Goal: Information Seeking & Learning: Learn about a topic

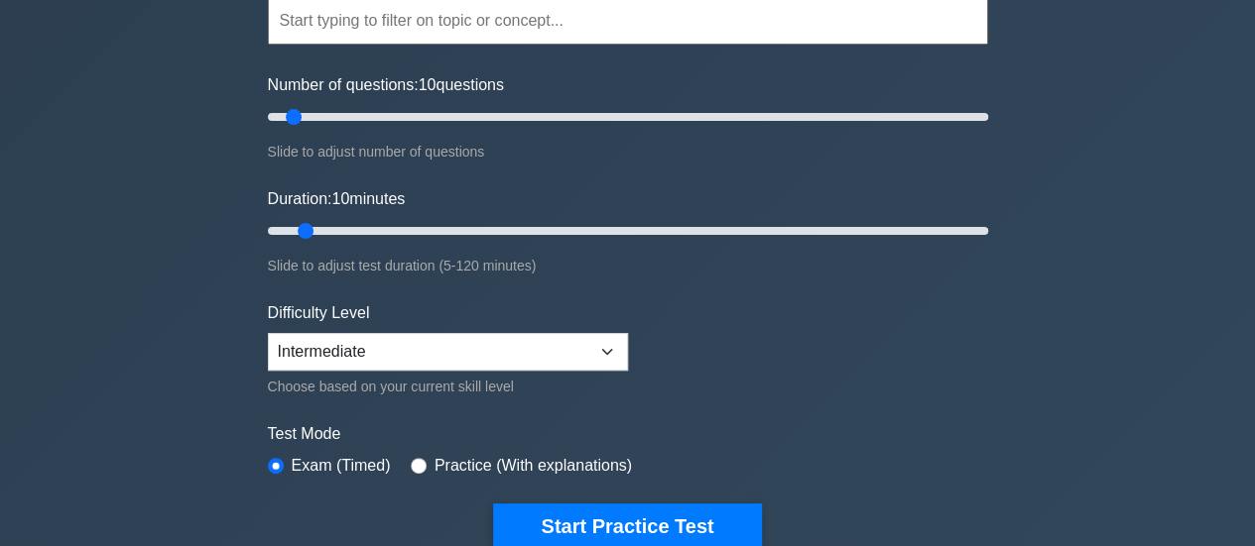
scroll to position [298, 0]
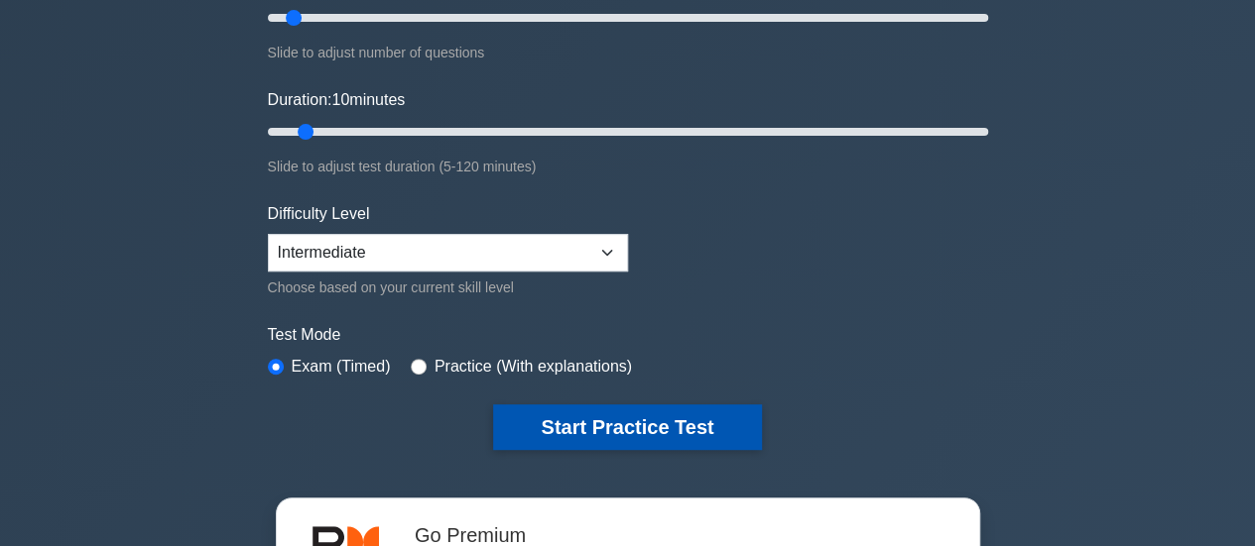
click at [686, 424] on button "Start Practice Test" at bounding box center [627, 428] width 268 height 46
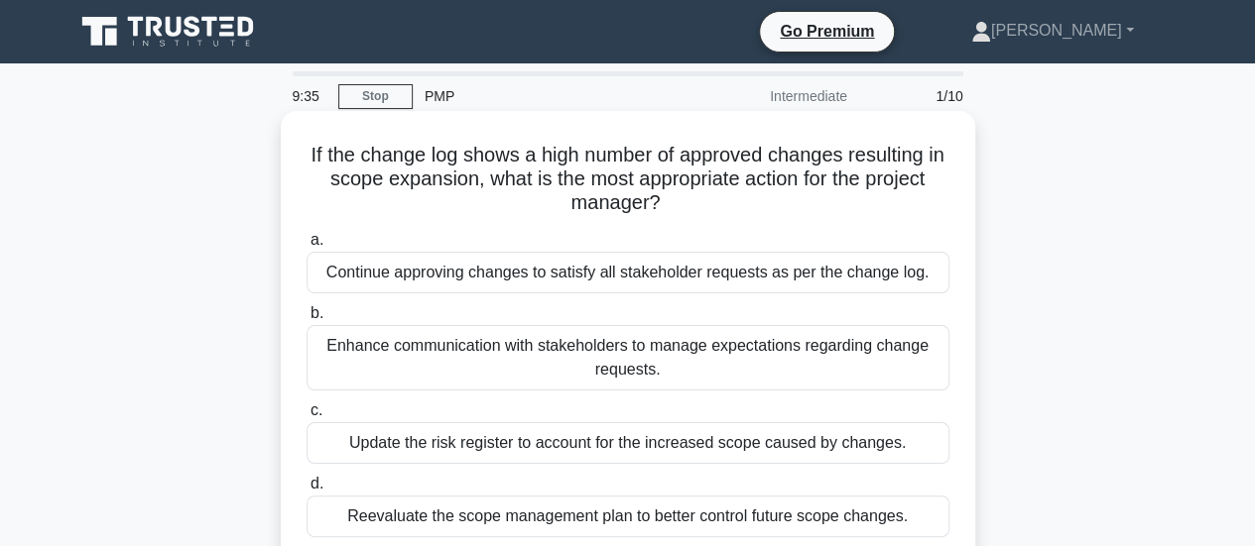
click at [693, 348] on div "Enhance communication with stakeholders to manage expectations regarding change…" at bounding box center [627, 357] width 643 height 65
click at [306, 320] on input "b. Enhance communication with stakeholders to manage expectations regarding cha…" at bounding box center [306, 313] width 0 height 13
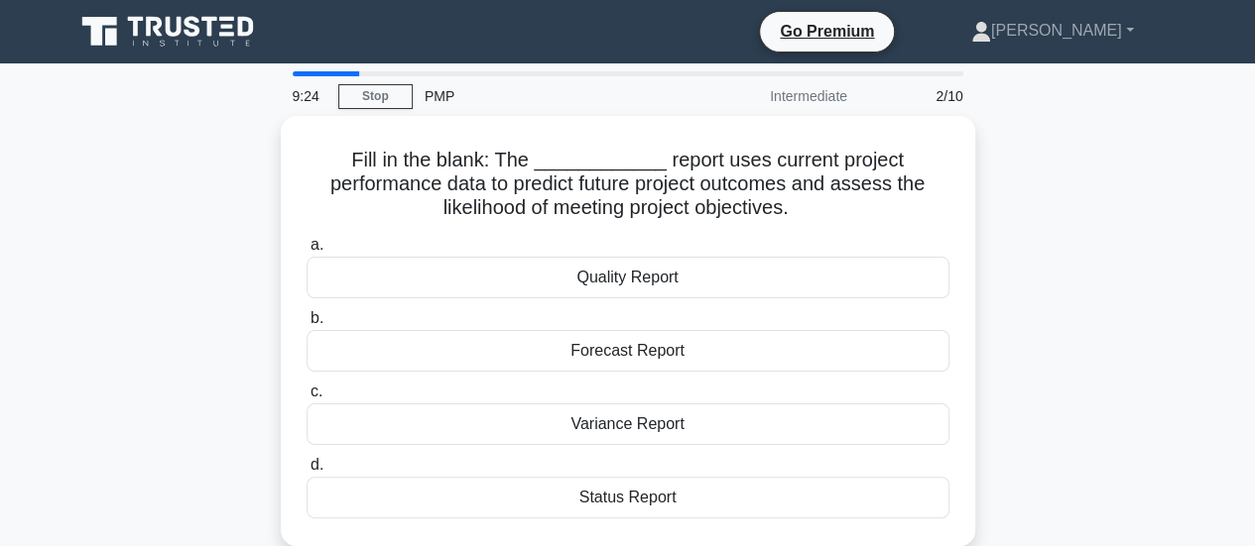
click at [693, 348] on div "Forecast Report" at bounding box center [627, 351] width 643 height 42
click at [306, 325] on input "b. Forecast Report" at bounding box center [306, 318] width 0 height 13
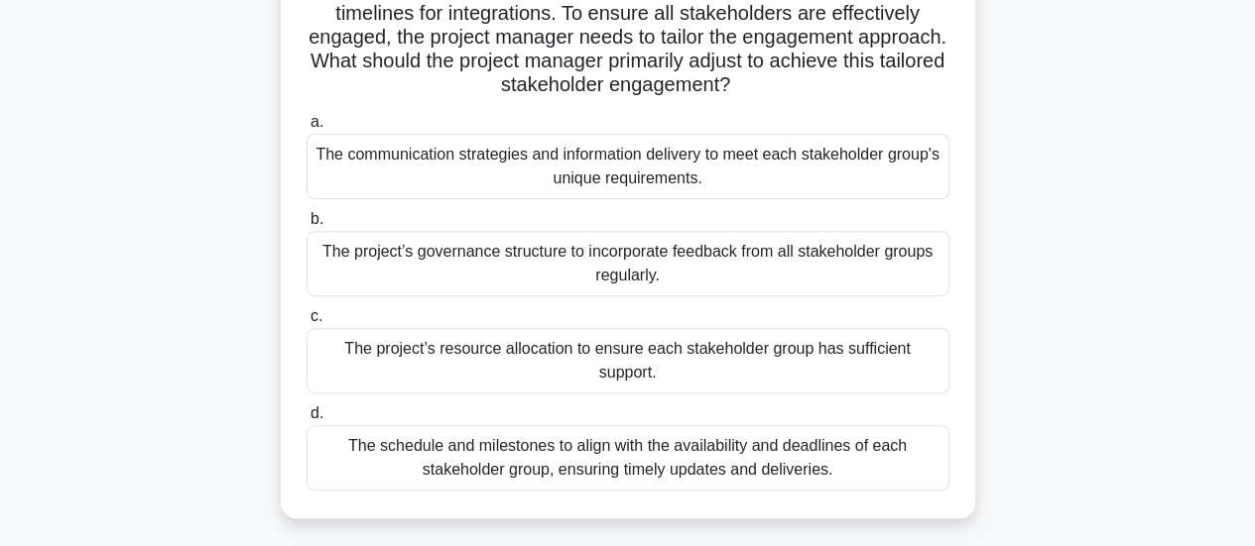
scroll to position [298, 0]
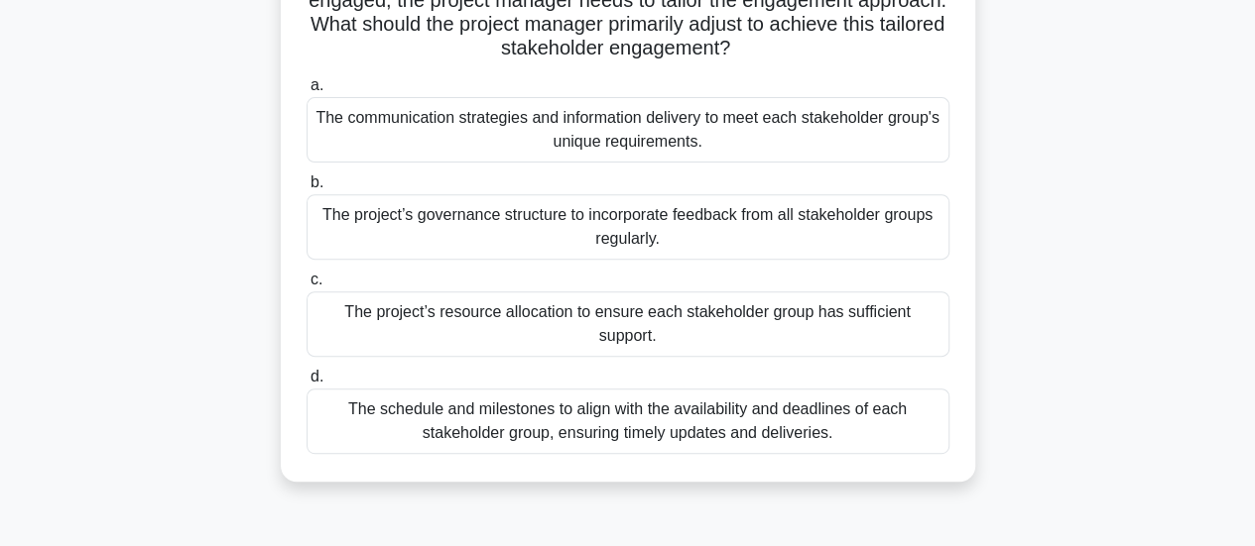
click at [692, 127] on div "The communication strategies and information delivery to meet each stakeholder …" at bounding box center [627, 129] width 643 height 65
click at [306, 92] on input "a. The communication strategies and information delivery to meet each stakehold…" at bounding box center [306, 85] width 0 height 13
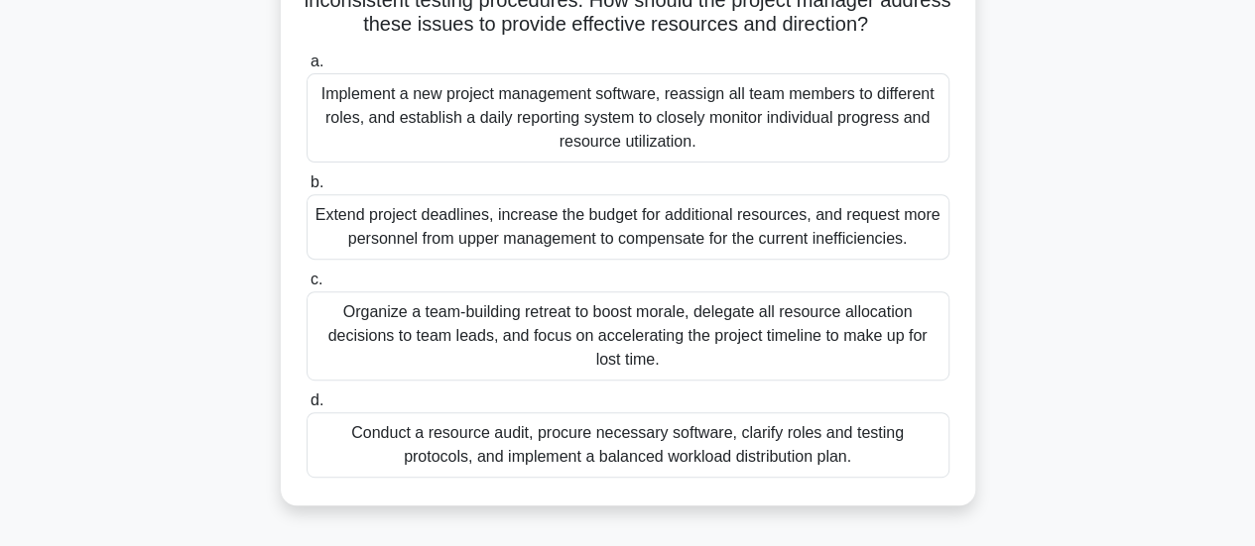
scroll to position [397, 0]
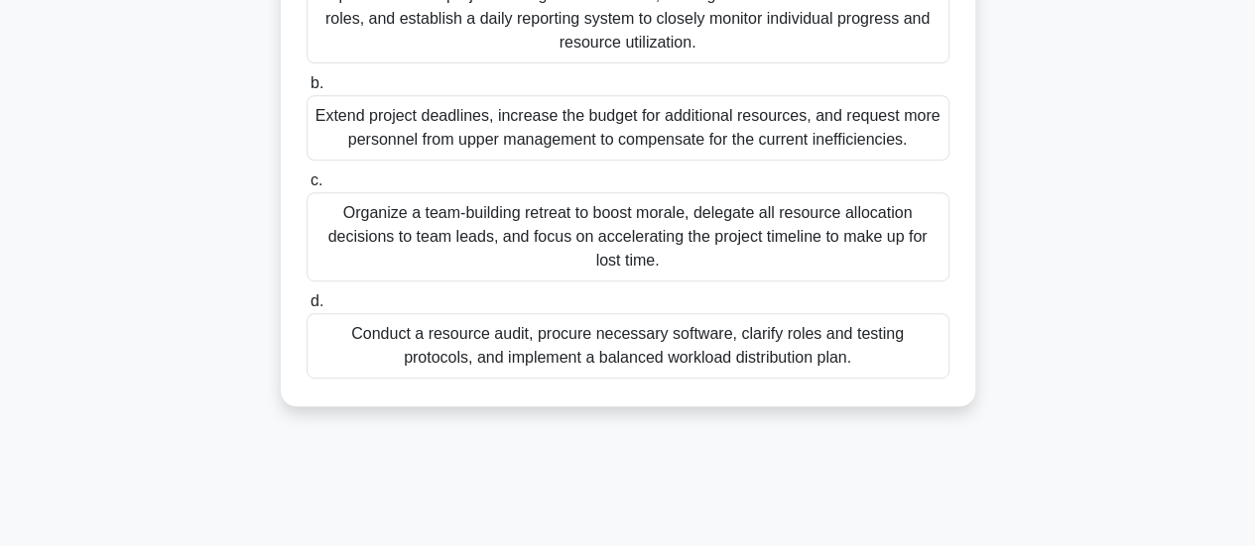
click at [667, 366] on div "Conduct a resource audit, procure necessary software, clarify roles and testing…" at bounding box center [627, 345] width 643 height 65
click at [306, 308] on input "d. Conduct a resource audit, procure necessary software, clarify roles and test…" at bounding box center [306, 302] width 0 height 13
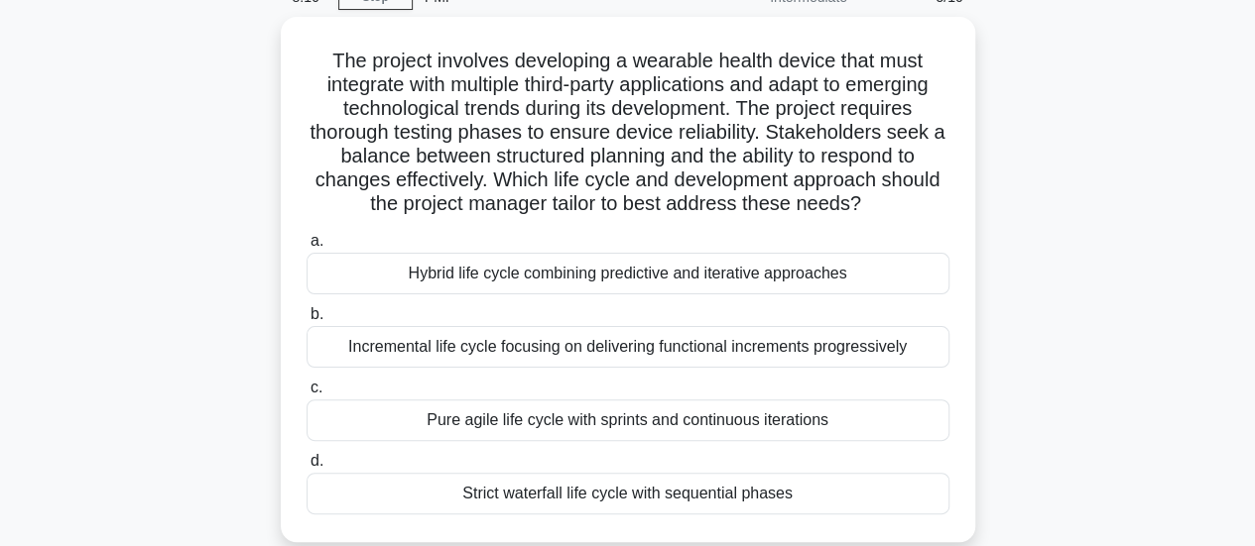
scroll to position [198, 0]
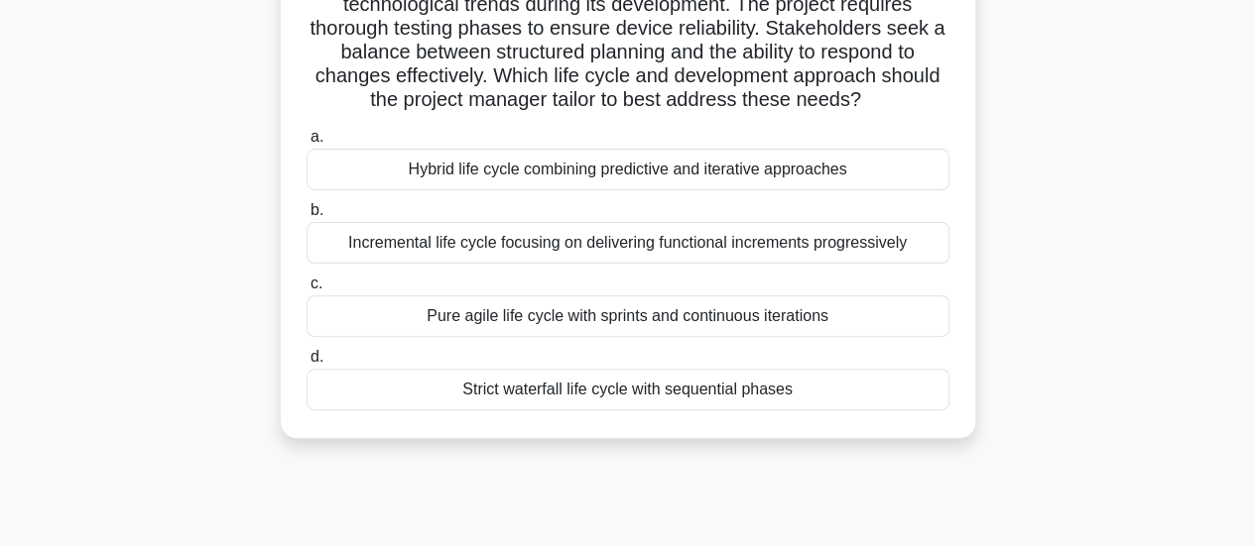
click at [668, 185] on div "Hybrid life cycle combining predictive and iterative approaches" at bounding box center [627, 170] width 643 height 42
click at [306, 144] on input "a. Hybrid life cycle combining predictive and iterative approaches" at bounding box center [306, 137] width 0 height 13
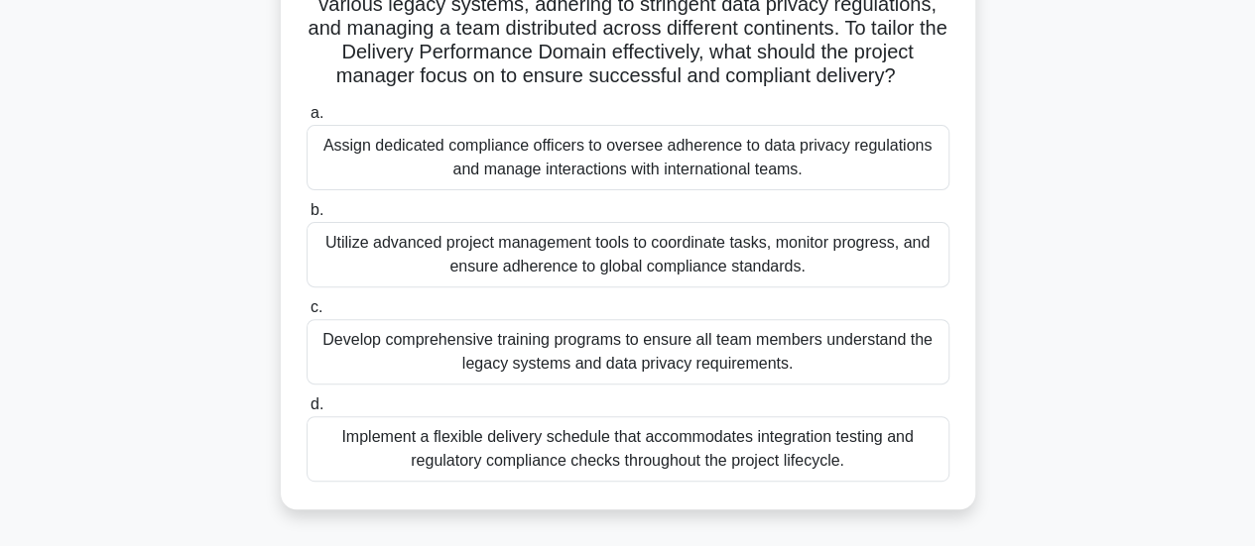
click at [526, 473] on div "Implement a flexible delivery schedule that accommodates integration testing an…" at bounding box center [627, 449] width 643 height 65
click at [306, 412] on input "d. Implement a flexible delivery schedule that accommodates integration testing…" at bounding box center [306, 405] width 0 height 13
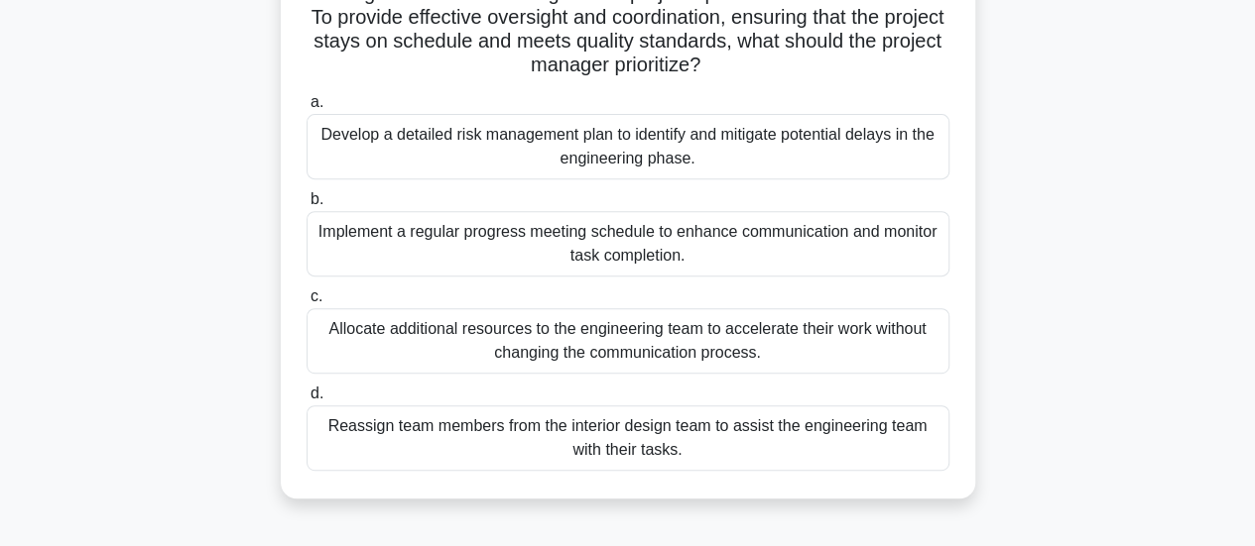
scroll to position [298, 0]
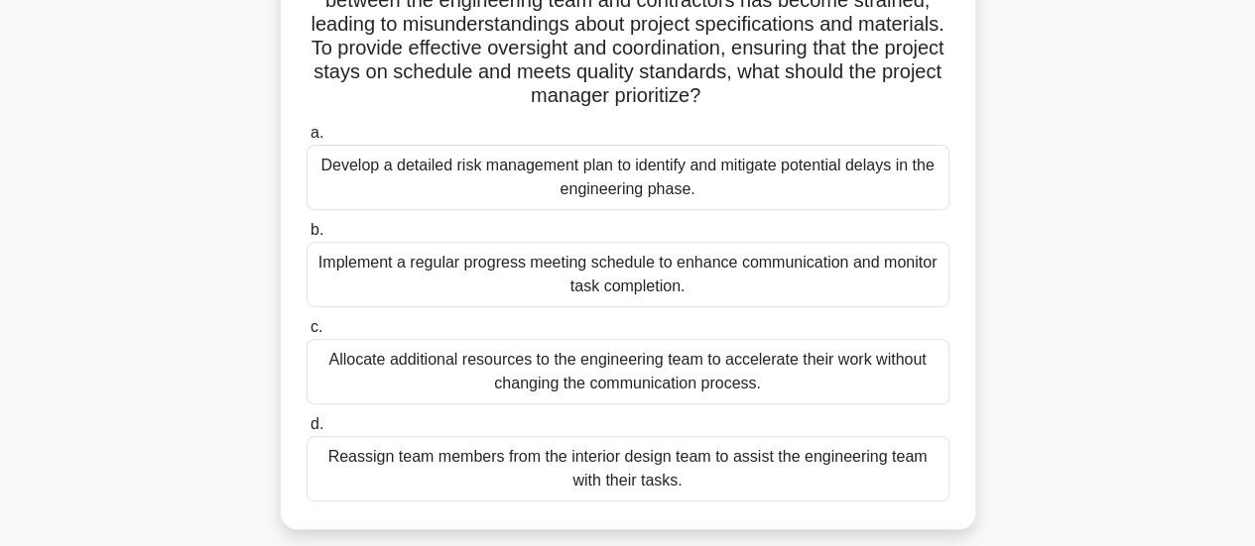
click at [638, 166] on div "Develop a detailed risk management plan to identify and mitigate potential dela…" at bounding box center [627, 177] width 643 height 65
click at [306, 140] on input "a. Develop a detailed risk management plan to identify and mitigate potential d…" at bounding box center [306, 133] width 0 height 13
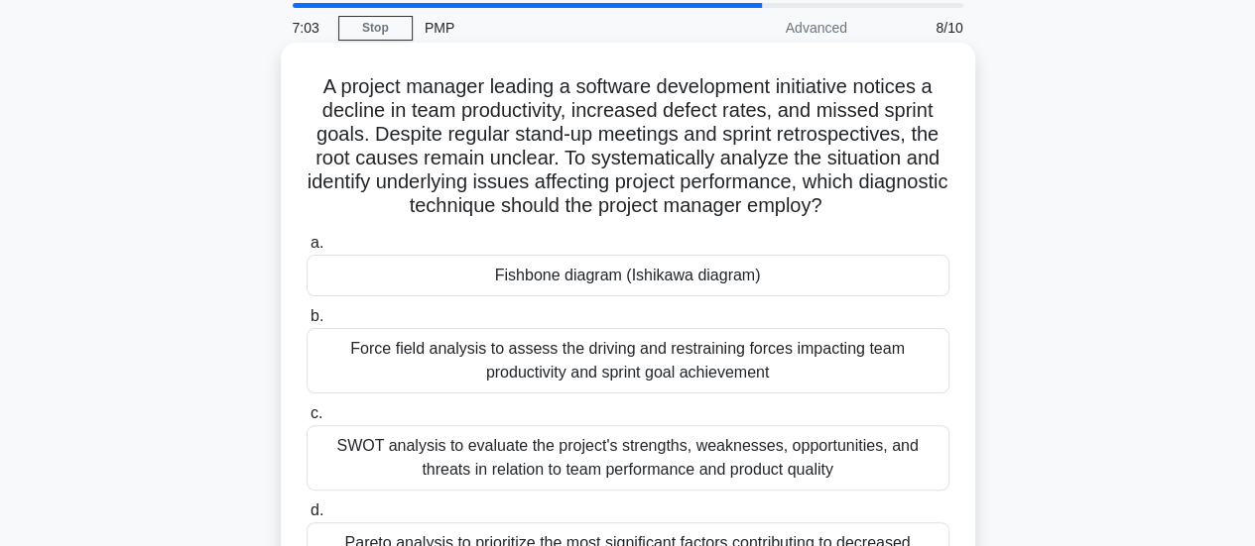
scroll to position [99, 0]
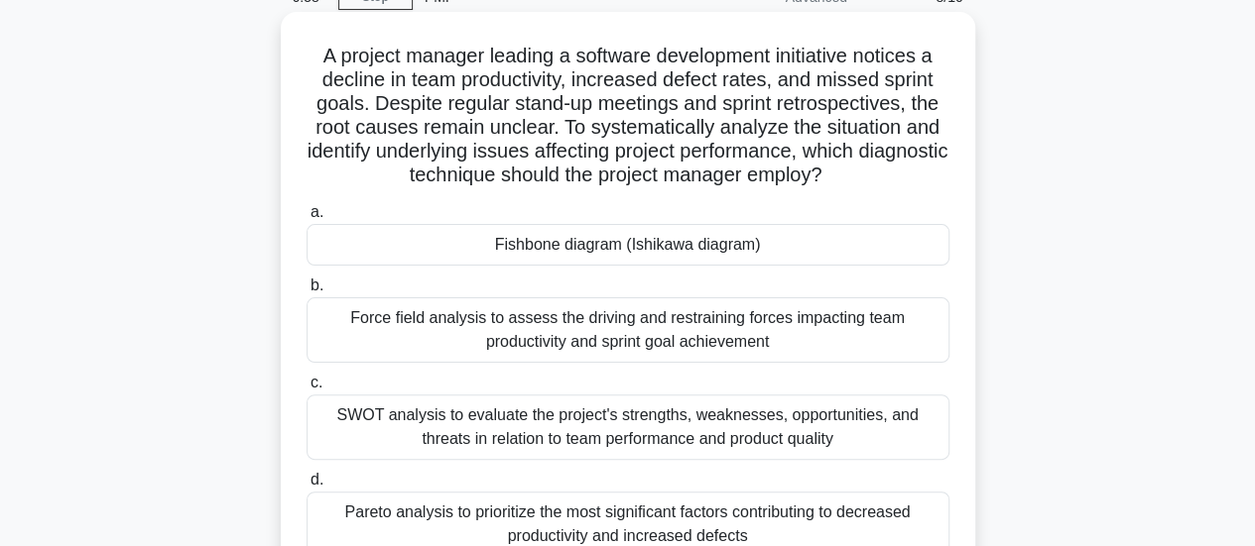
click at [599, 429] on div "SWOT analysis to evaluate the project's strengths, weaknesses, opportunities, a…" at bounding box center [627, 427] width 643 height 65
click at [306, 390] on input "c. SWOT analysis to evaluate the project's strengths, weaknesses, opportunities…" at bounding box center [306, 383] width 0 height 13
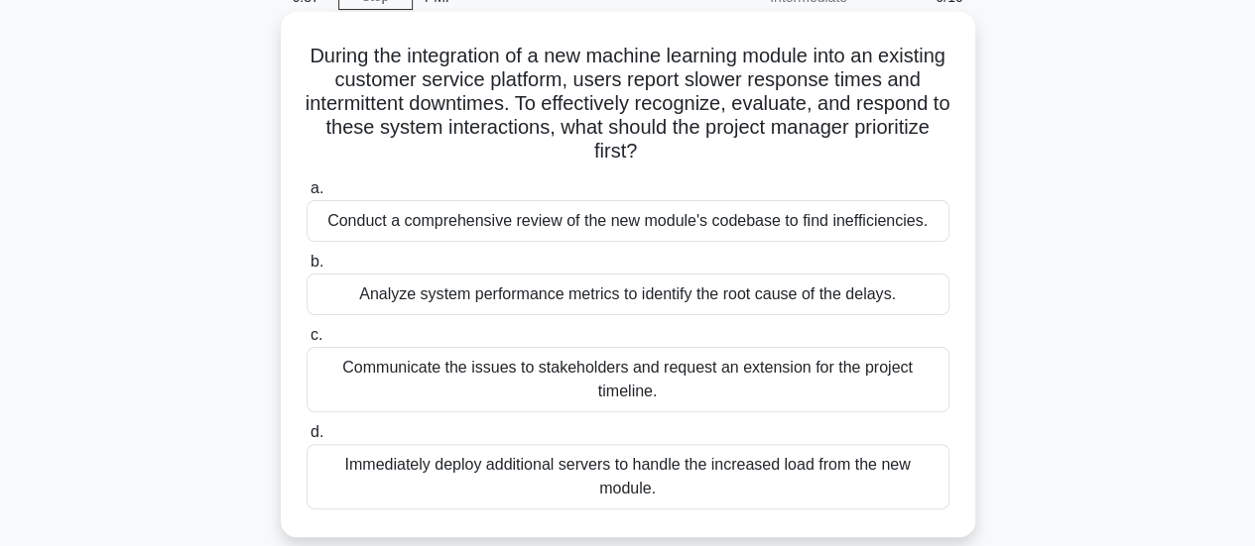
scroll to position [198, 0]
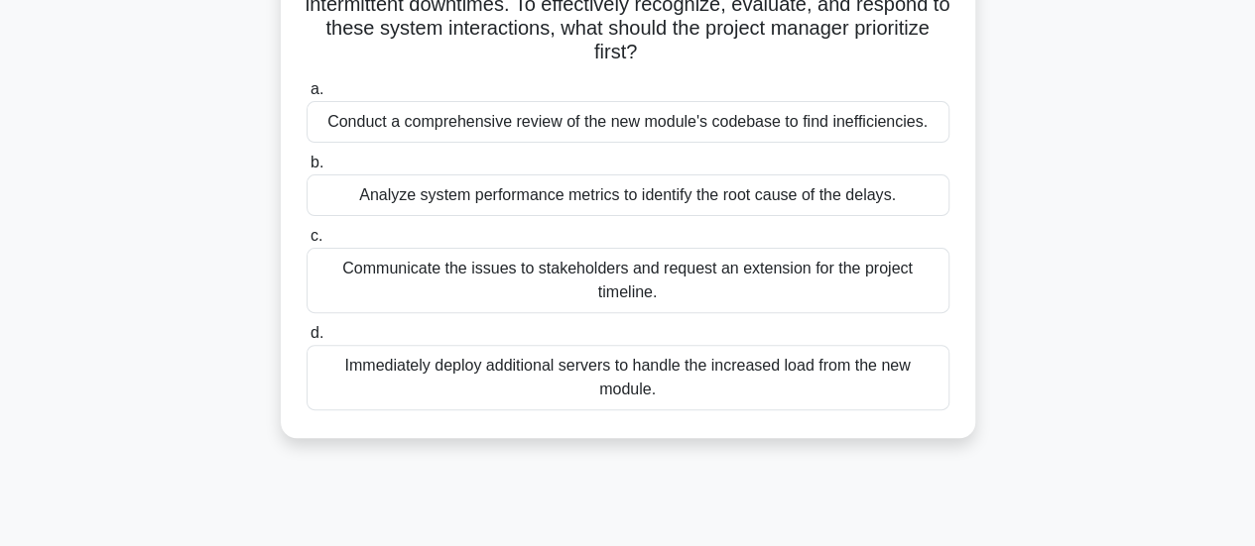
click at [651, 126] on div "Conduct a comprehensive review of the new module's codebase to find inefficienc…" at bounding box center [627, 122] width 643 height 42
click at [306, 96] on input "a. Conduct a comprehensive review of the new module's codebase to find ineffici…" at bounding box center [306, 89] width 0 height 13
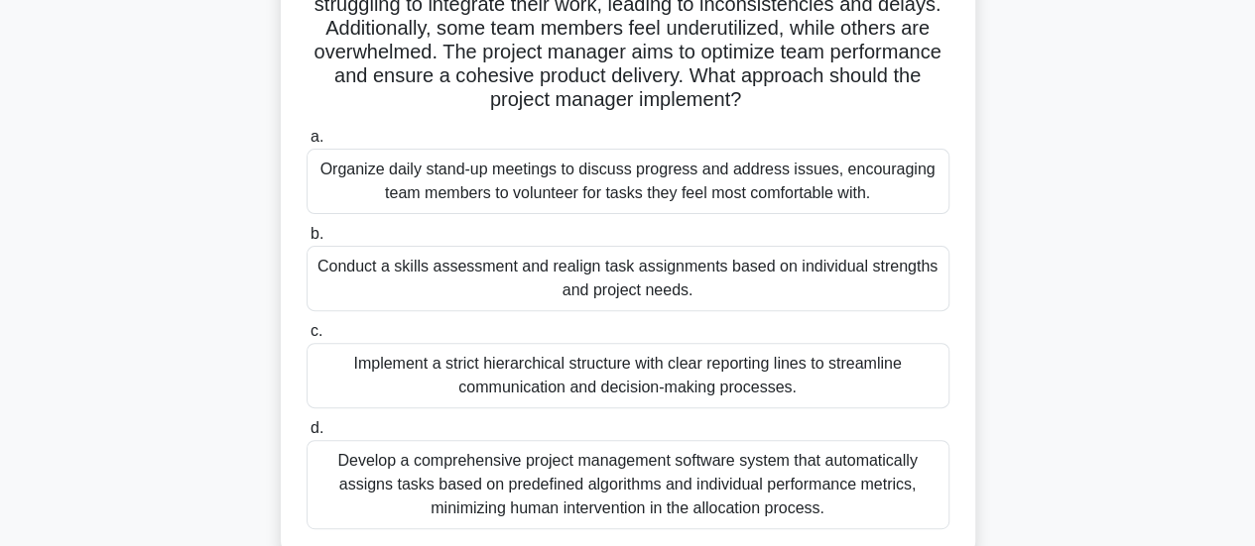
click at [732, 374] on div "Implement a strict hierarchical structure with clear reporting lines to streaml…" at bounding box center [627, 375] width 643 height 65
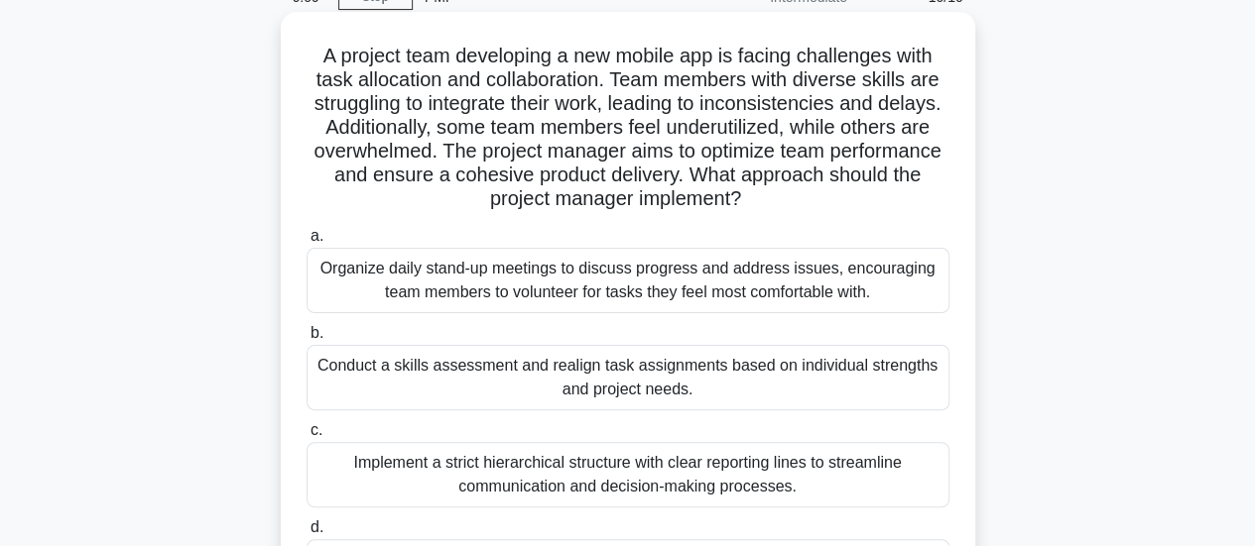
scroll to position [0, 0]
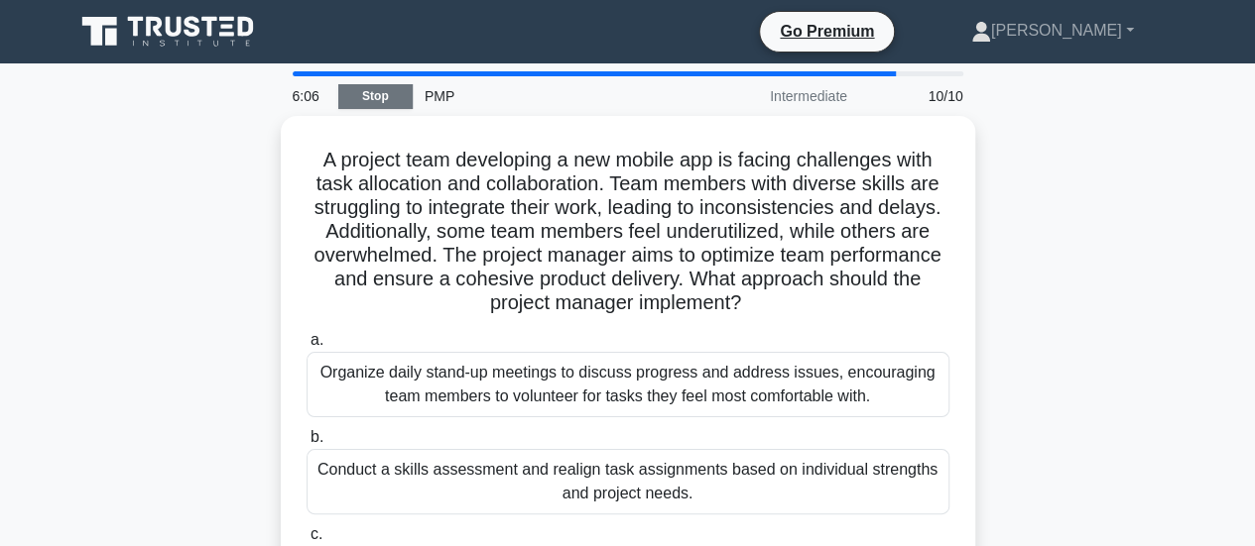
click at [387, 99] on link "Stop" at bounding box center [375, 96] width 74 height 25
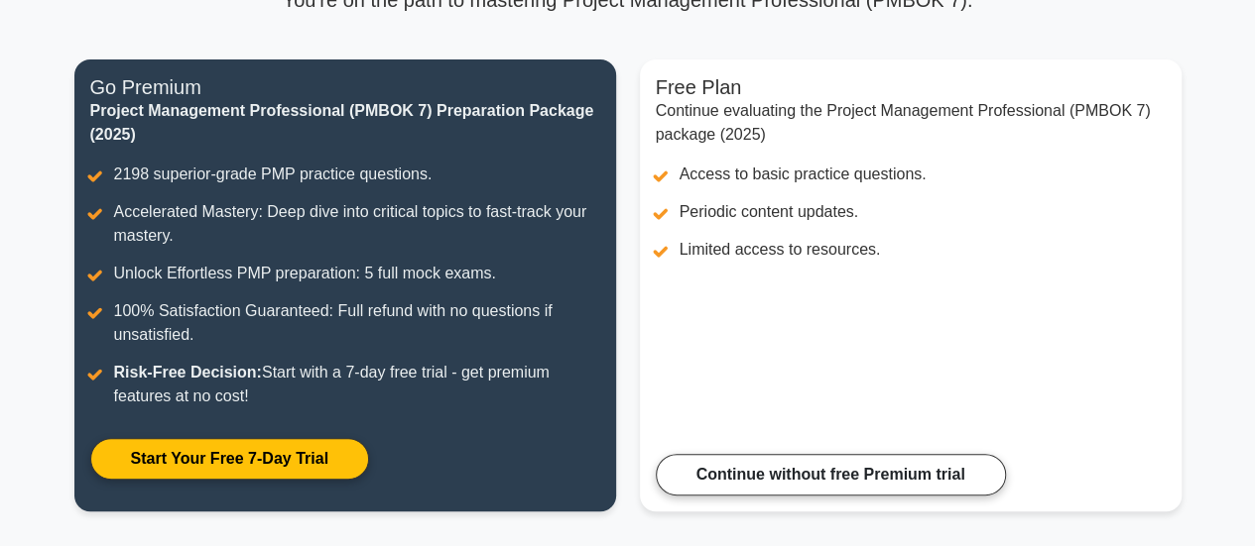
scroll to position [298, 0]
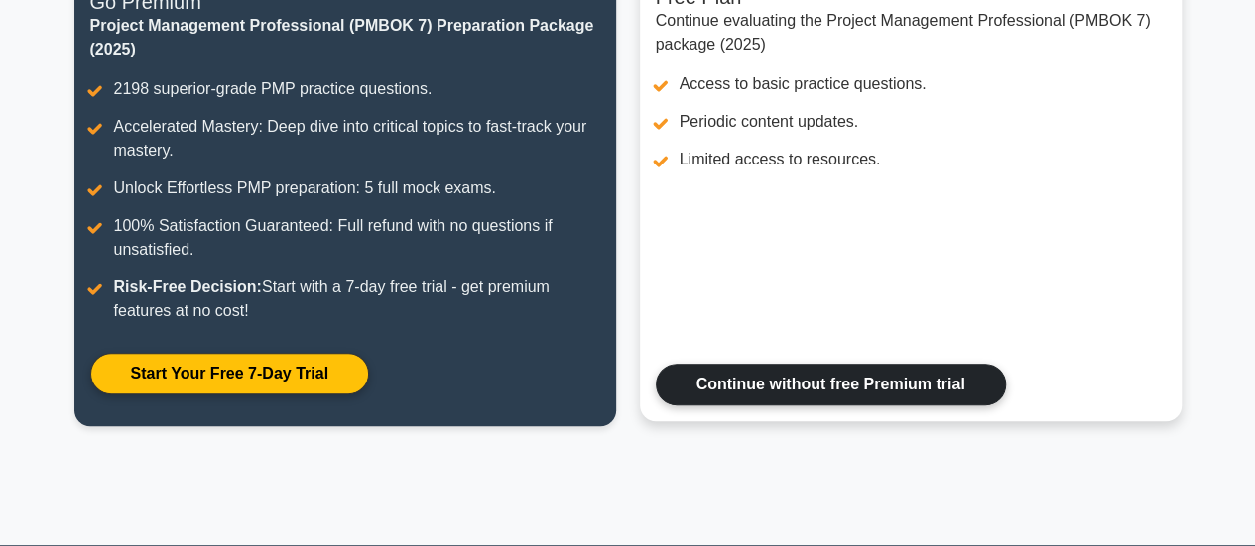
click at [795, 381] on link "Continue without free Premium trial" at bounding box center [831, 385] width 350 height 42
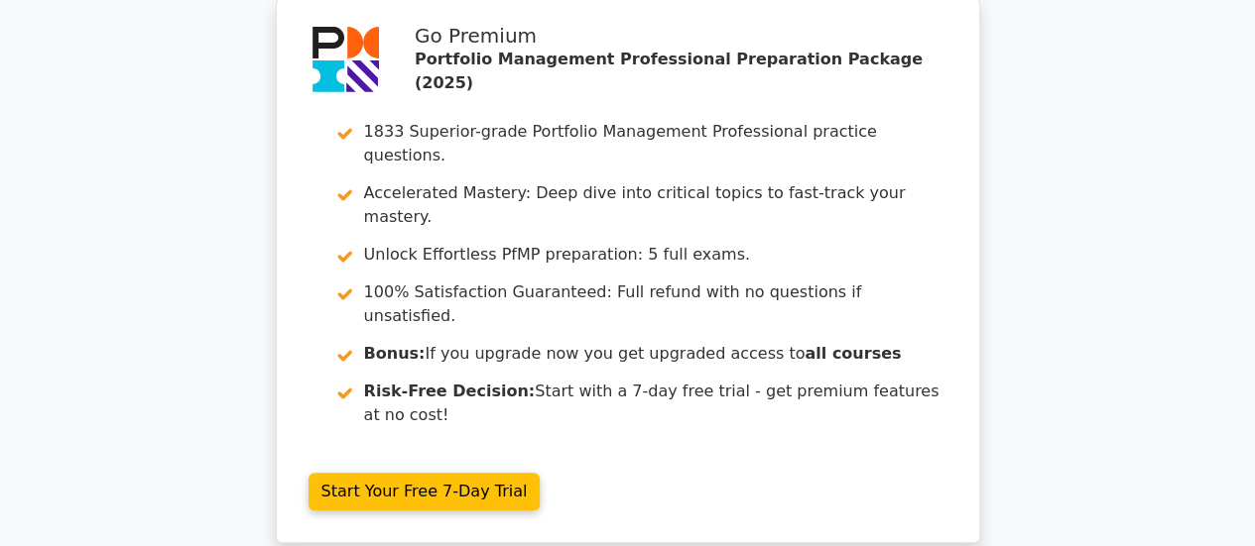
scroll to position [3929, 0]
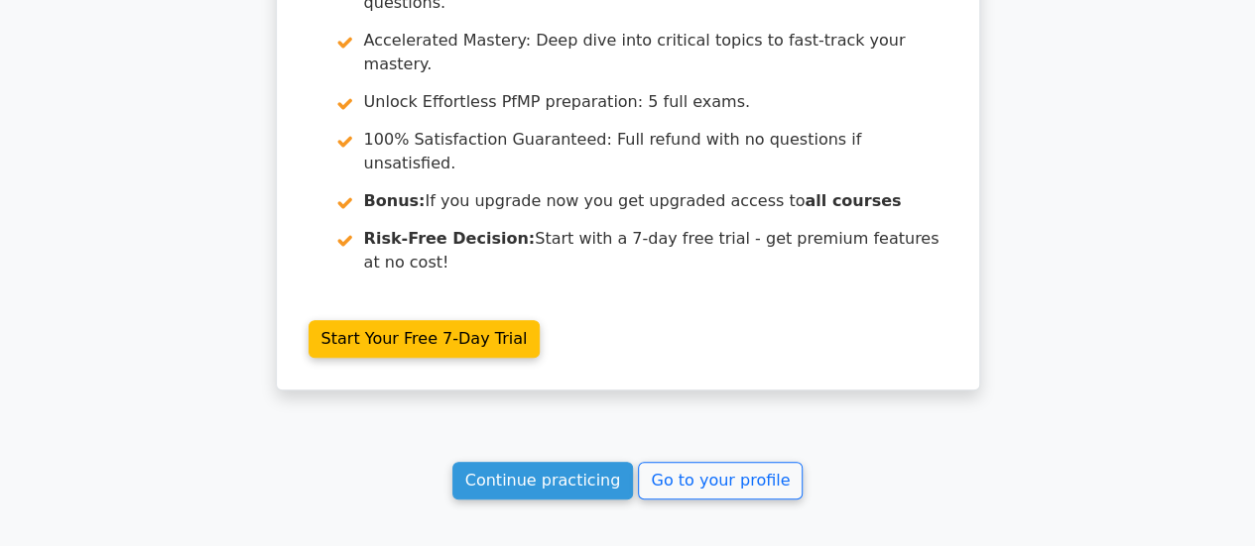
click at [857, 462] on div "Continue practicing Go to your profile" at bounding box center [627, 481] width 1107 height 38
